Goal: Transaction & Acquisition: Purchase product/service

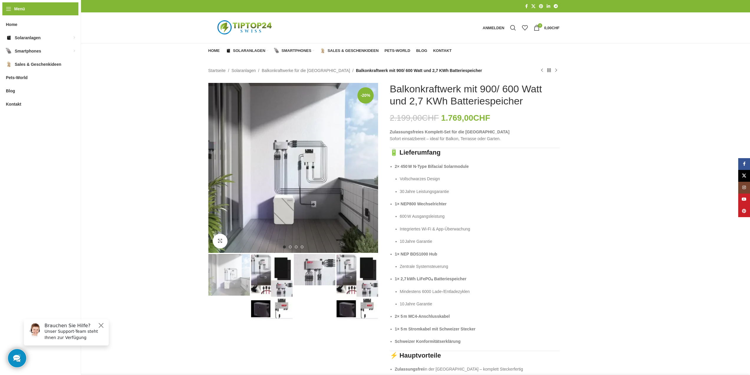
click at [315, 265] on img "3 / 4" at bounding box center [315, 269] width 42 height 31
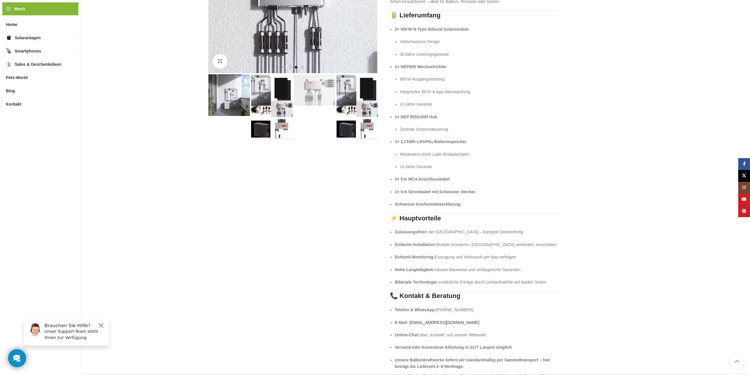
scroll to position [147, 0]
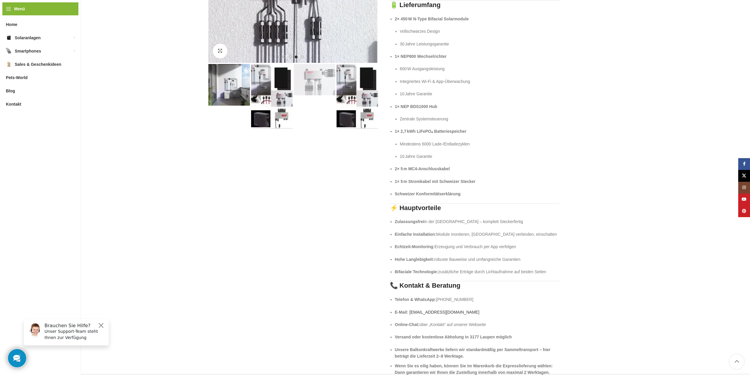
click at [258, 120] on img "2 / 4" at bounding box center [272, 96] width 42 height 65
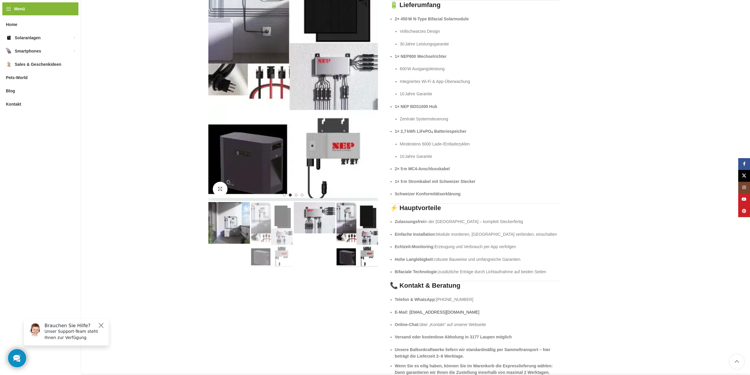
click at [270, 254] on img "2 / 4" at bounding box center [272, 234] width 42 height 65
click at [255, 172] on img "2 / 4" at bounding box center [293, 67] width 170 height 265
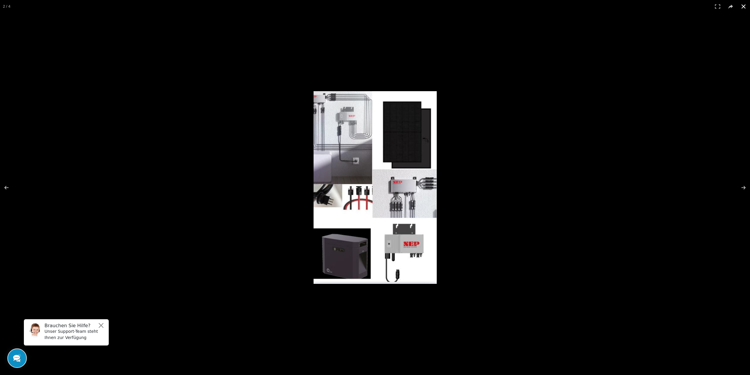
click at [746, 4] on button at bounding box center [743, 6] width 13 height 13
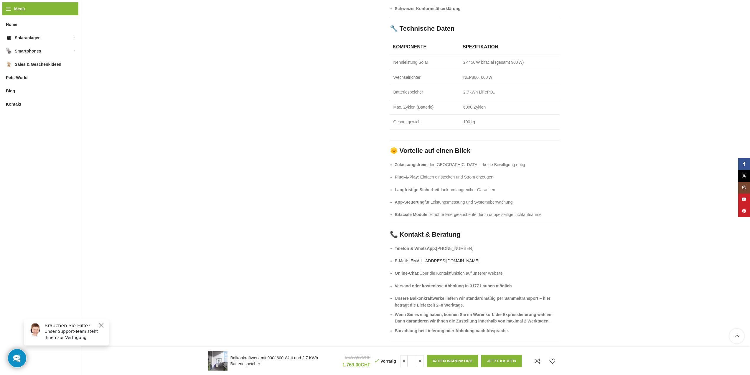
scroll to position [973, 0]
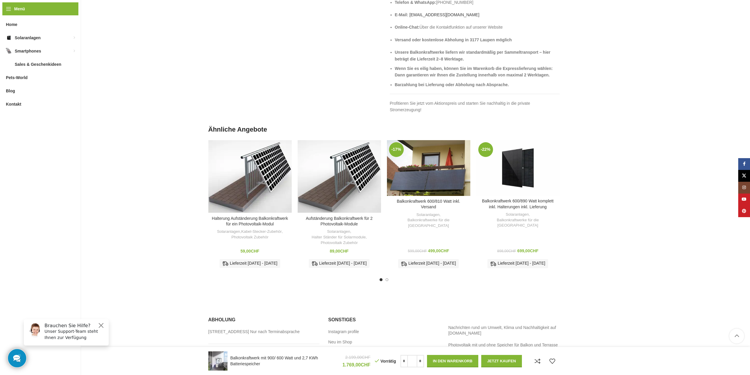
scroll to position [1209, 0]
